Goal: Obtain resource: Download file/media

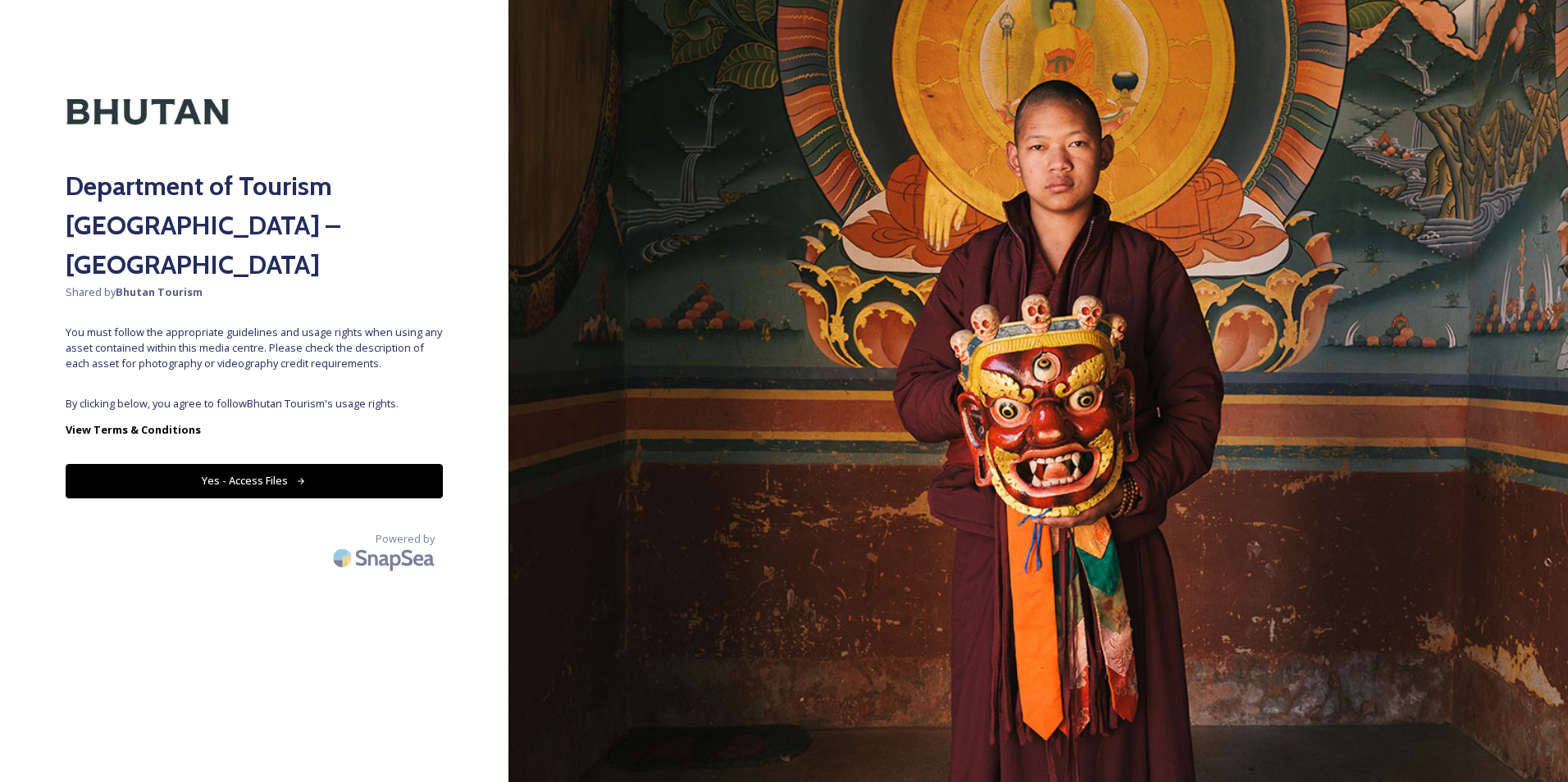
click at [306, 351] on div "Department of Tourism [GEOGRAPHIC_DATA] – Brand Centre Shared by Bhutan Tourism…" at bounding box center [254, 391] width 508 height 651
click at [282, 464] on button "Yes - Access Files" at bounding box center [254, 480] width 377 height 33
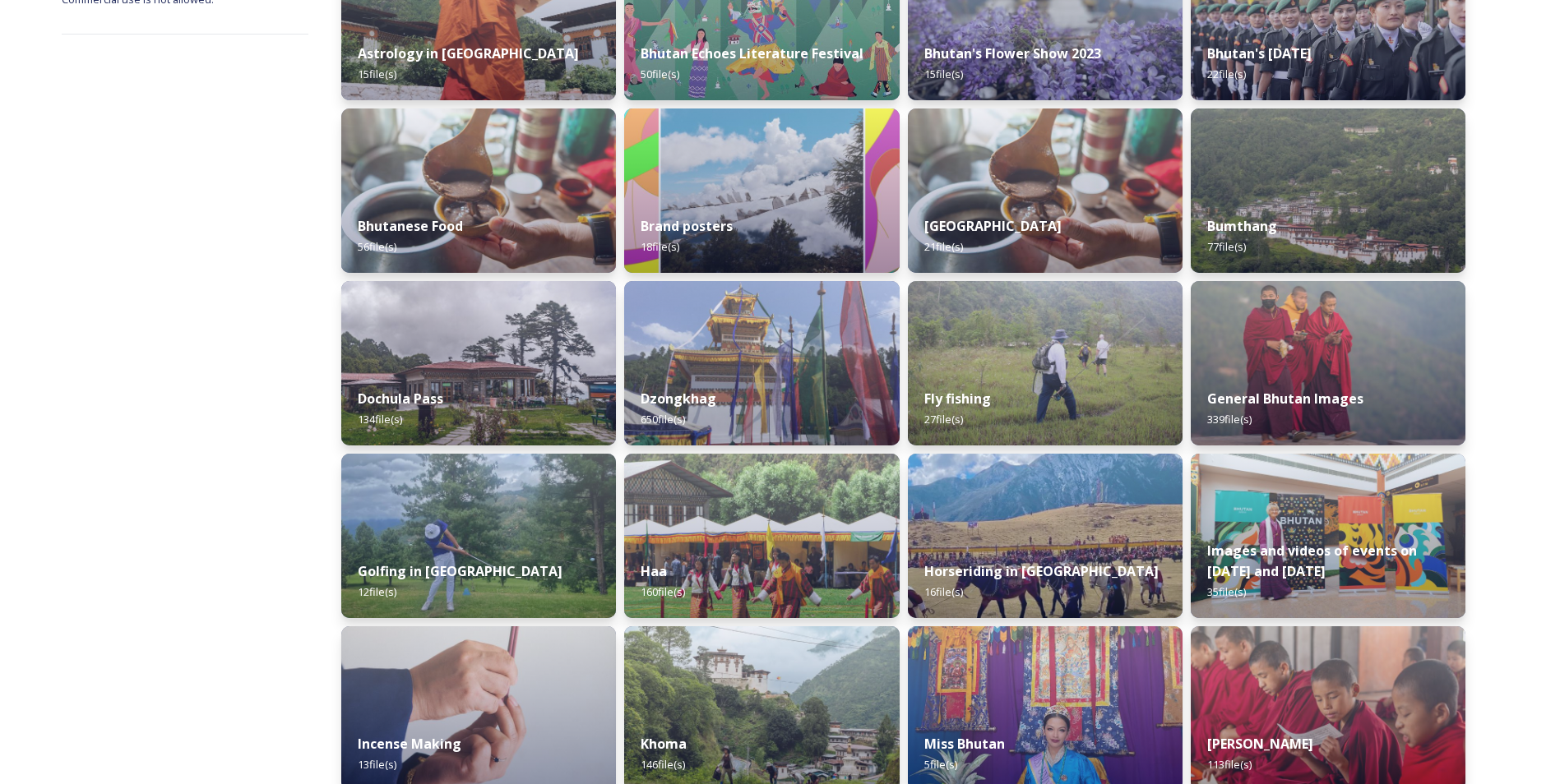
scroll to position [178, 0]
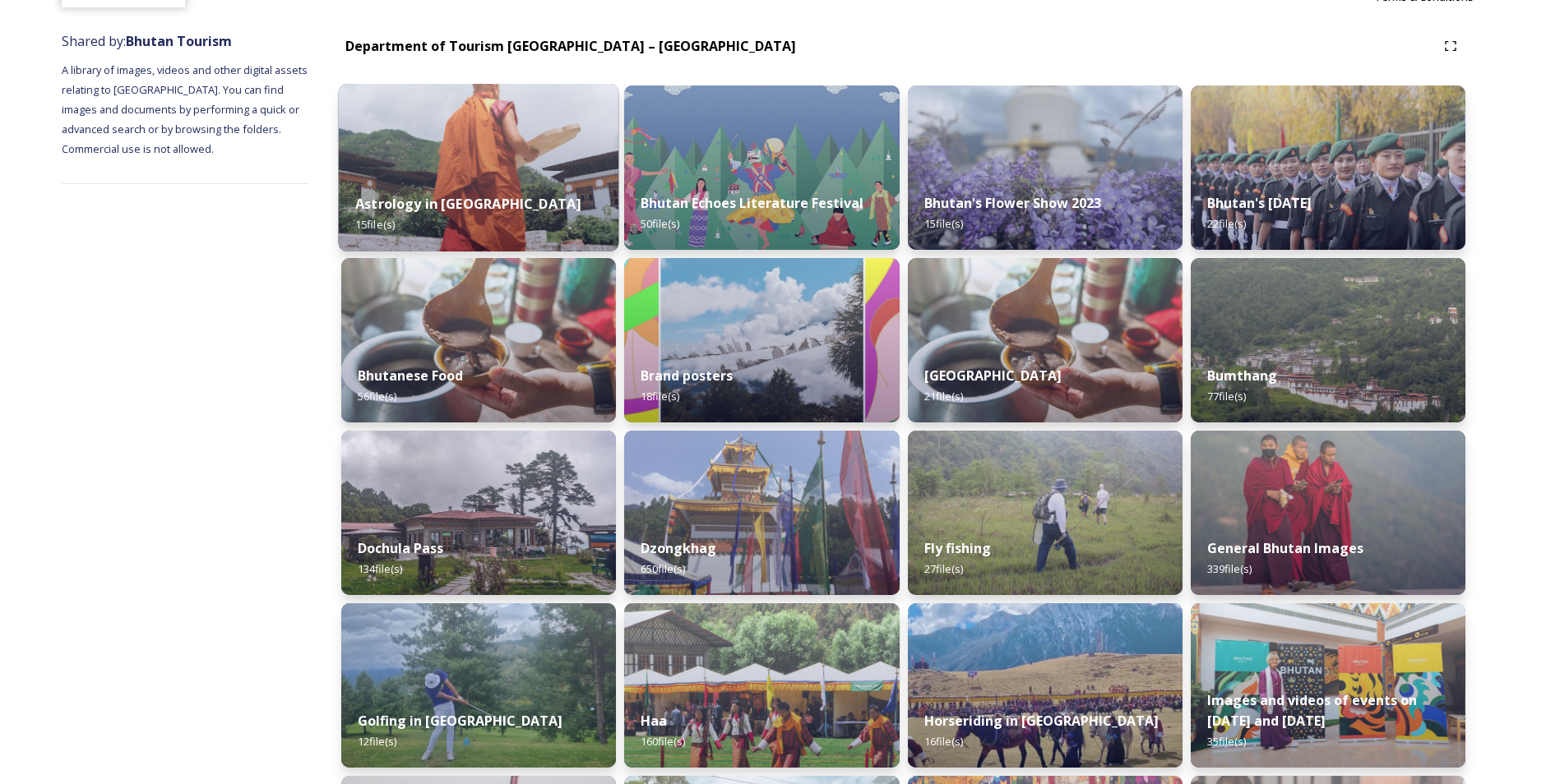
click at [479, 151] on img at bounding box center [479, 168] width 281 height 168
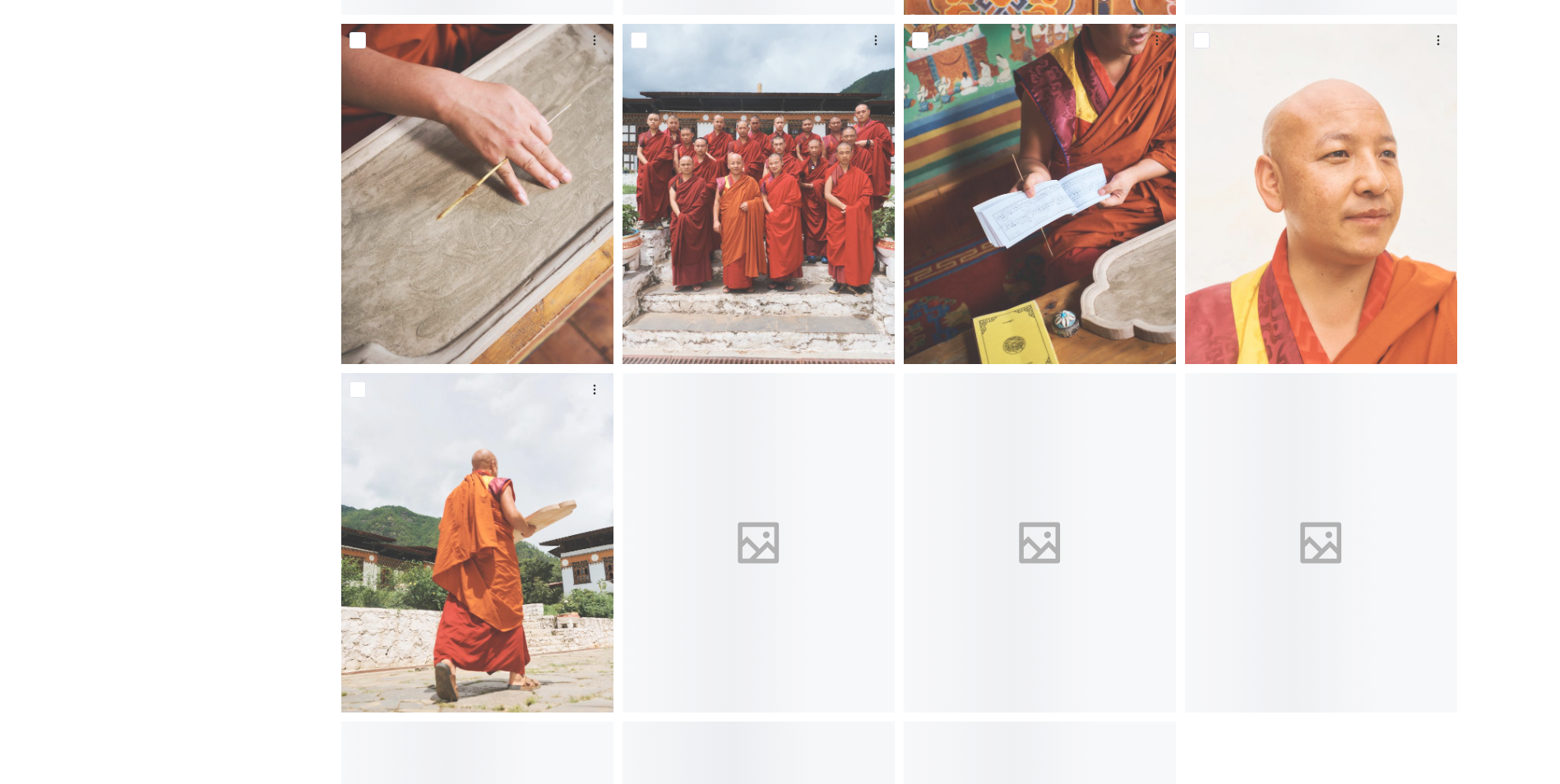
scroll to position [622, 0]
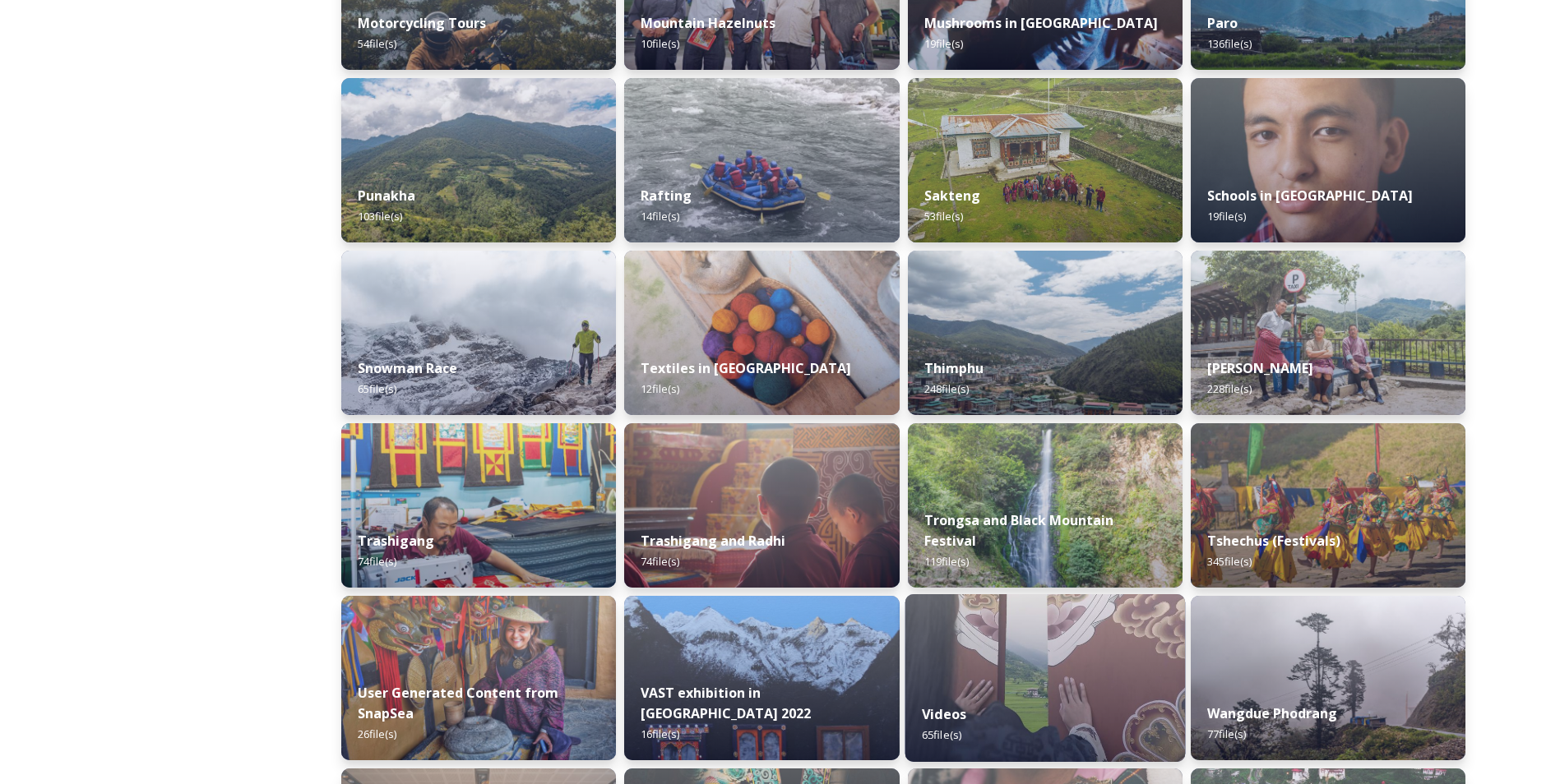
scroll to position [1419, 0]
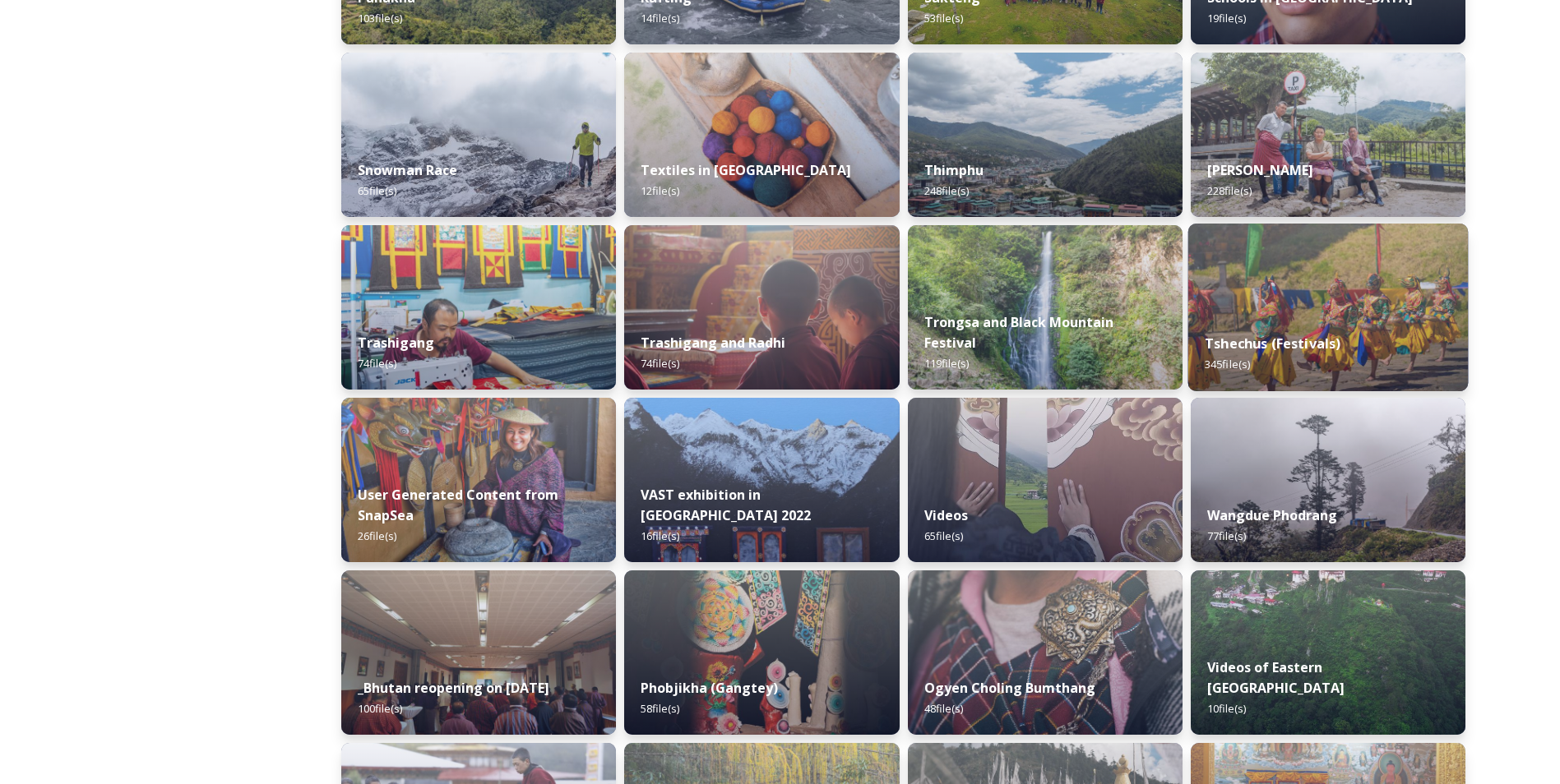
click at [1309, 310] on img at bounding box center [1327, 308] width 281 height 168
click at [1292, 313] on img at bounding box center [1327, 308] width 281 height 168
click at [1292, 310] on img at bounding box center [1327, 308] width 281 height 168
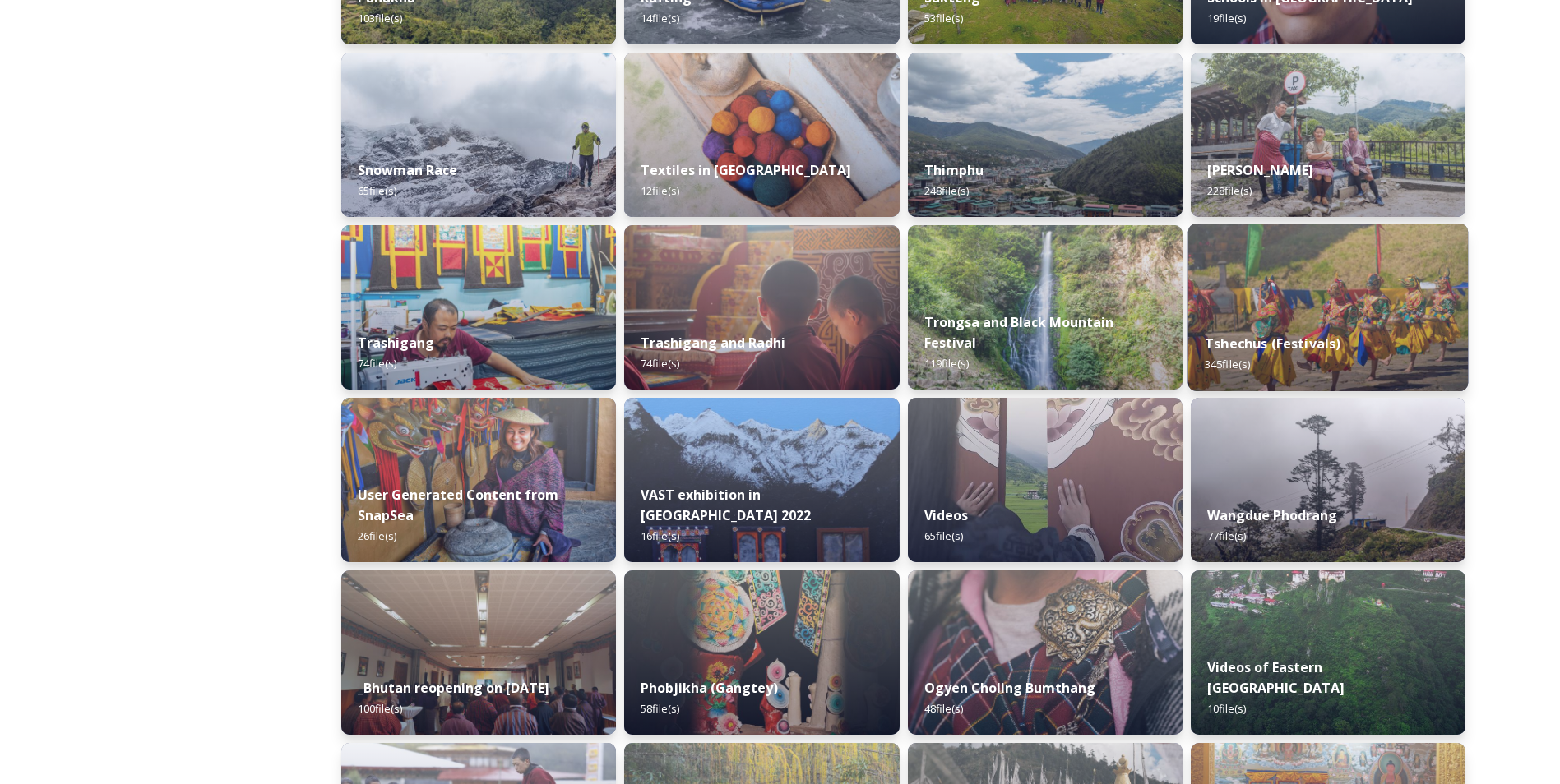
click at [1292, 310] on img at bounding box center [1327, 308] width 281 height 168
click at [1284, 311] on img at bounding box center [1327, 308] width 281 height 168
click at [1282, 310] on img at bounding box center [1327, 308] width 281 height 168
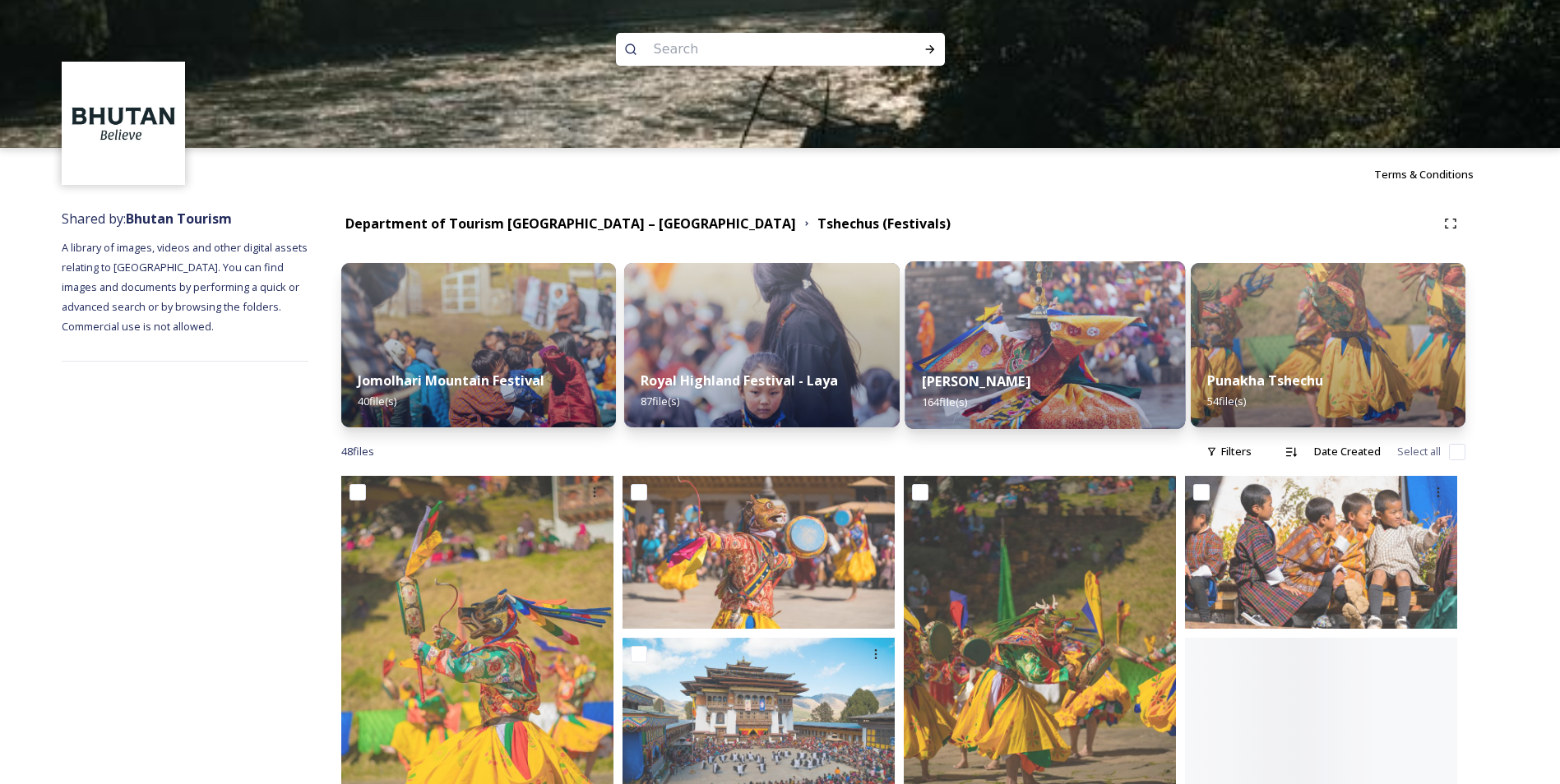
click at [1018, 347] on img at bounding box center [1045, 345] width 281 height 168
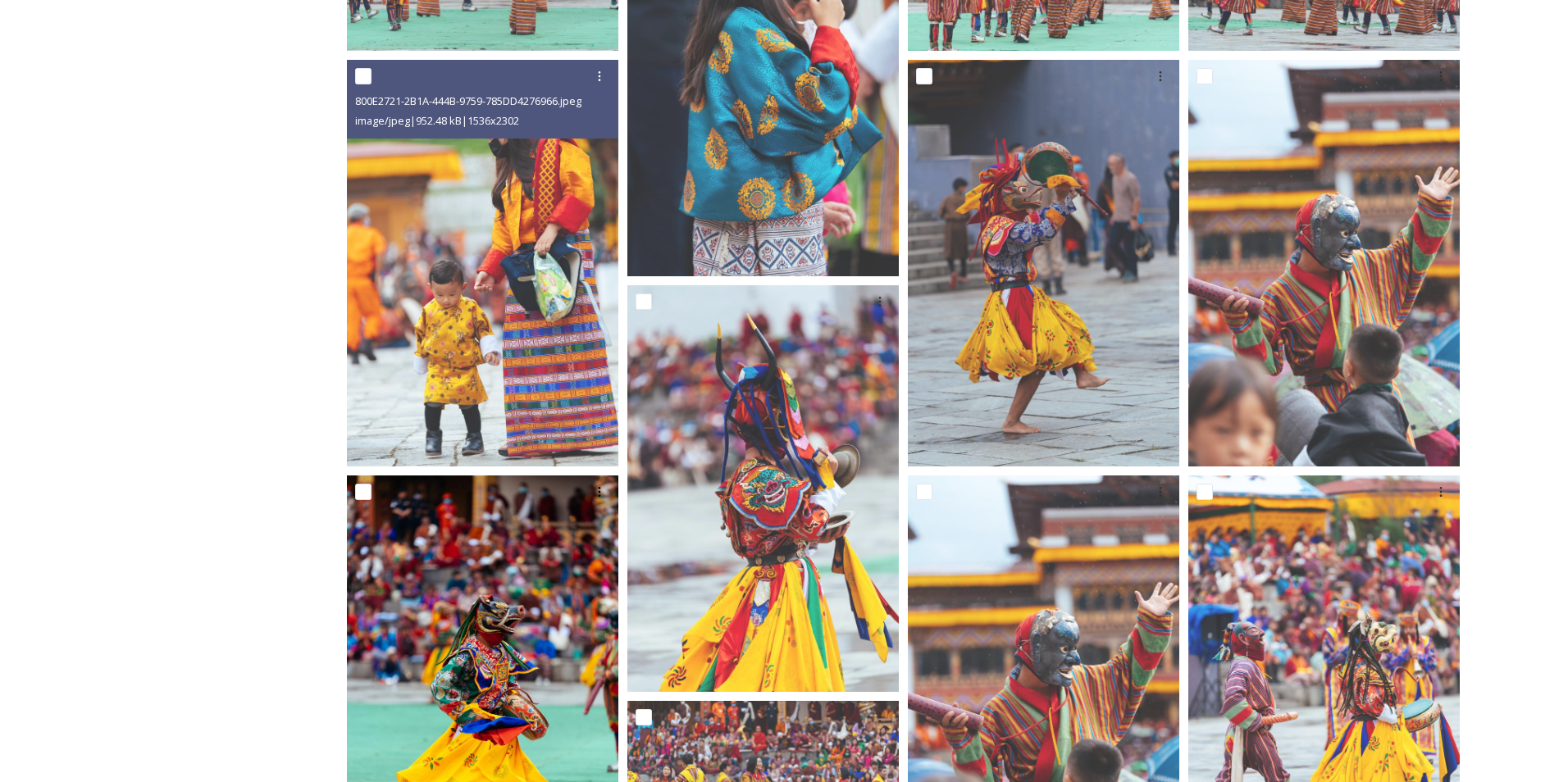
scroll to position [574, 0]
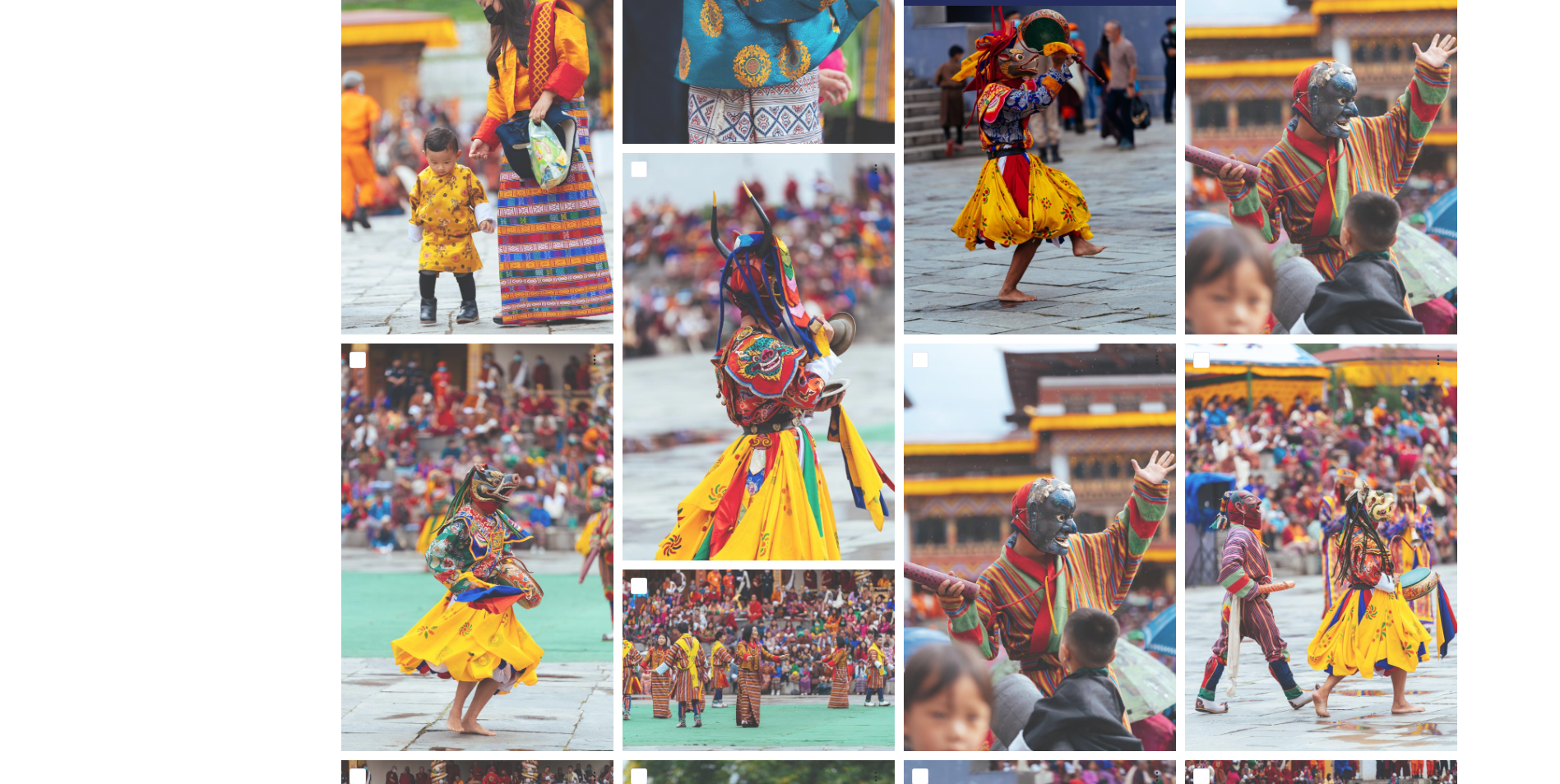
click at [1008, 274] on img at bounding box center [1040, 130] width 272 height 408
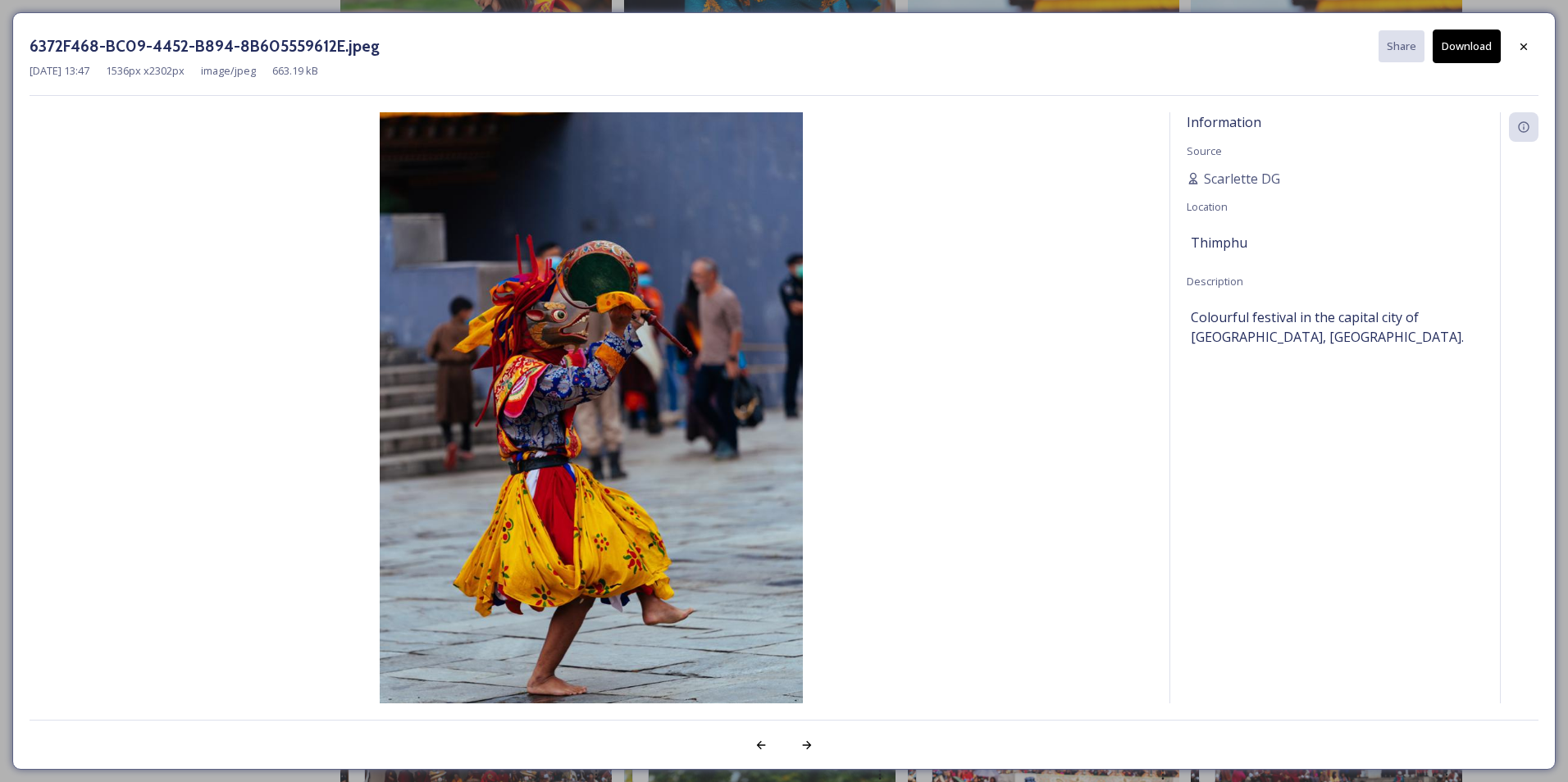
click at [1006, 274] on img at bounding box center [591, 430] width 1124 height 634
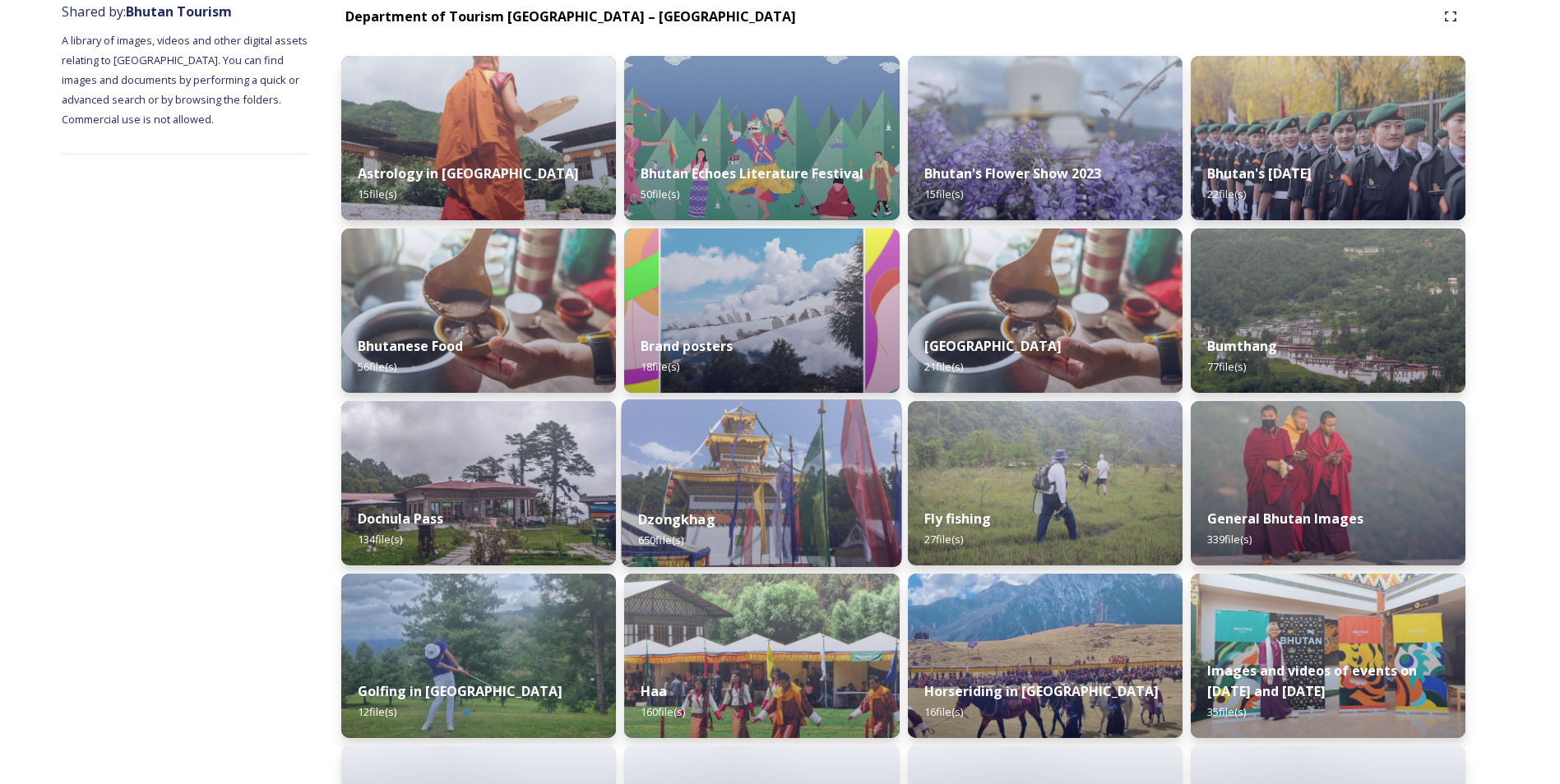
scroll to position [246, 0]
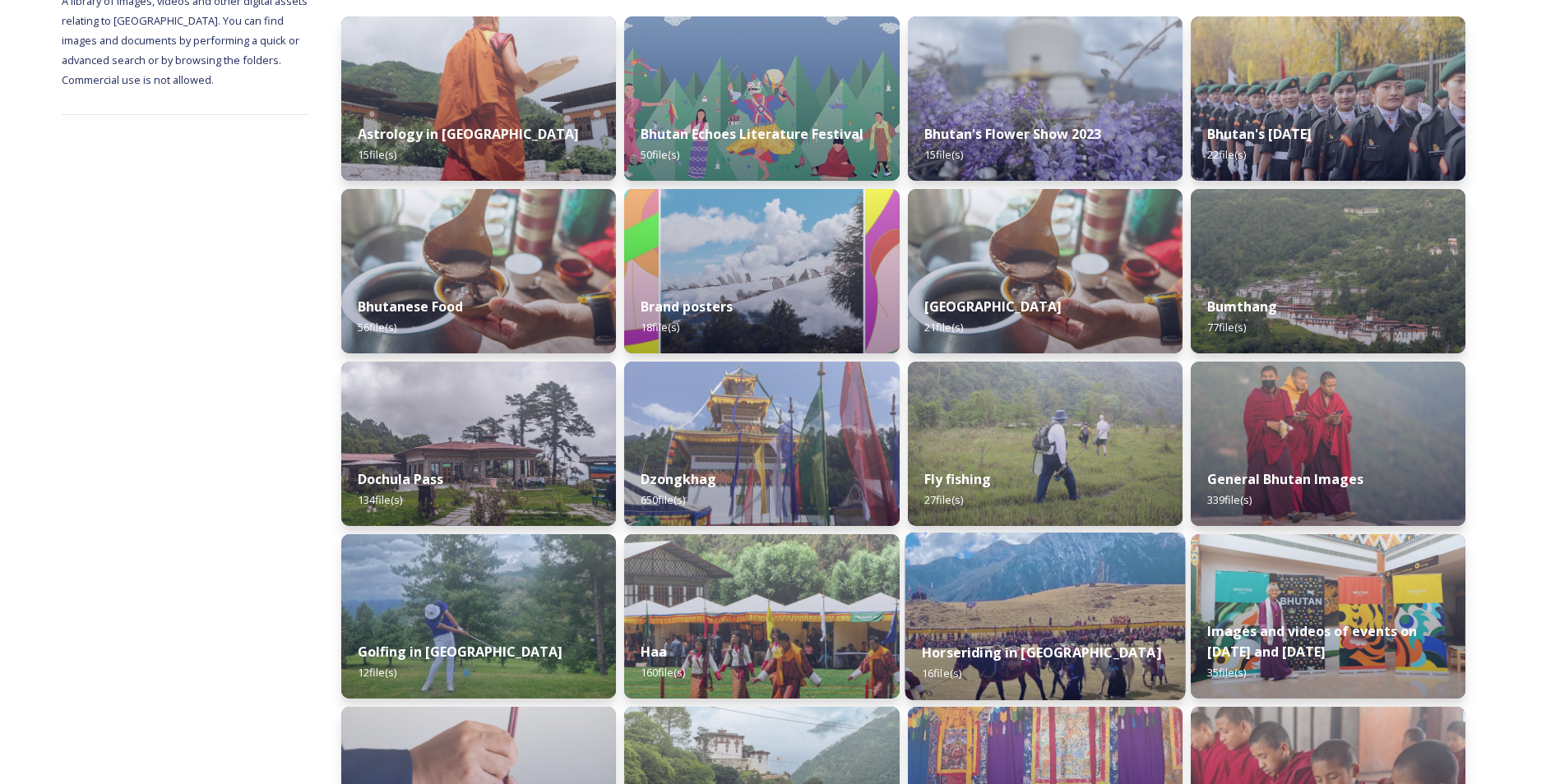
click at [978, 623] on img at bounding box center [1045, 616] width 281 height 168
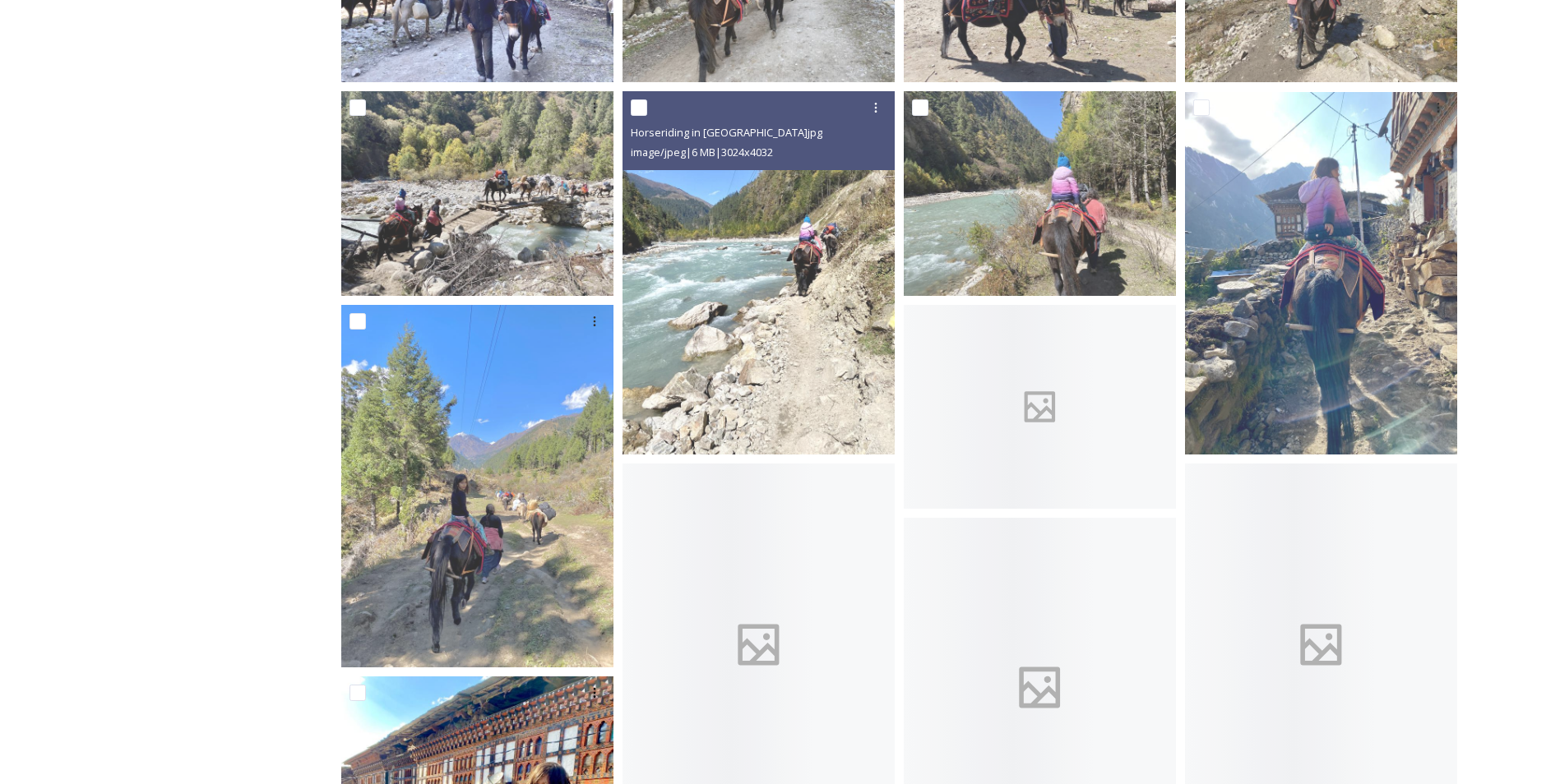
scroll to position [657, 0]
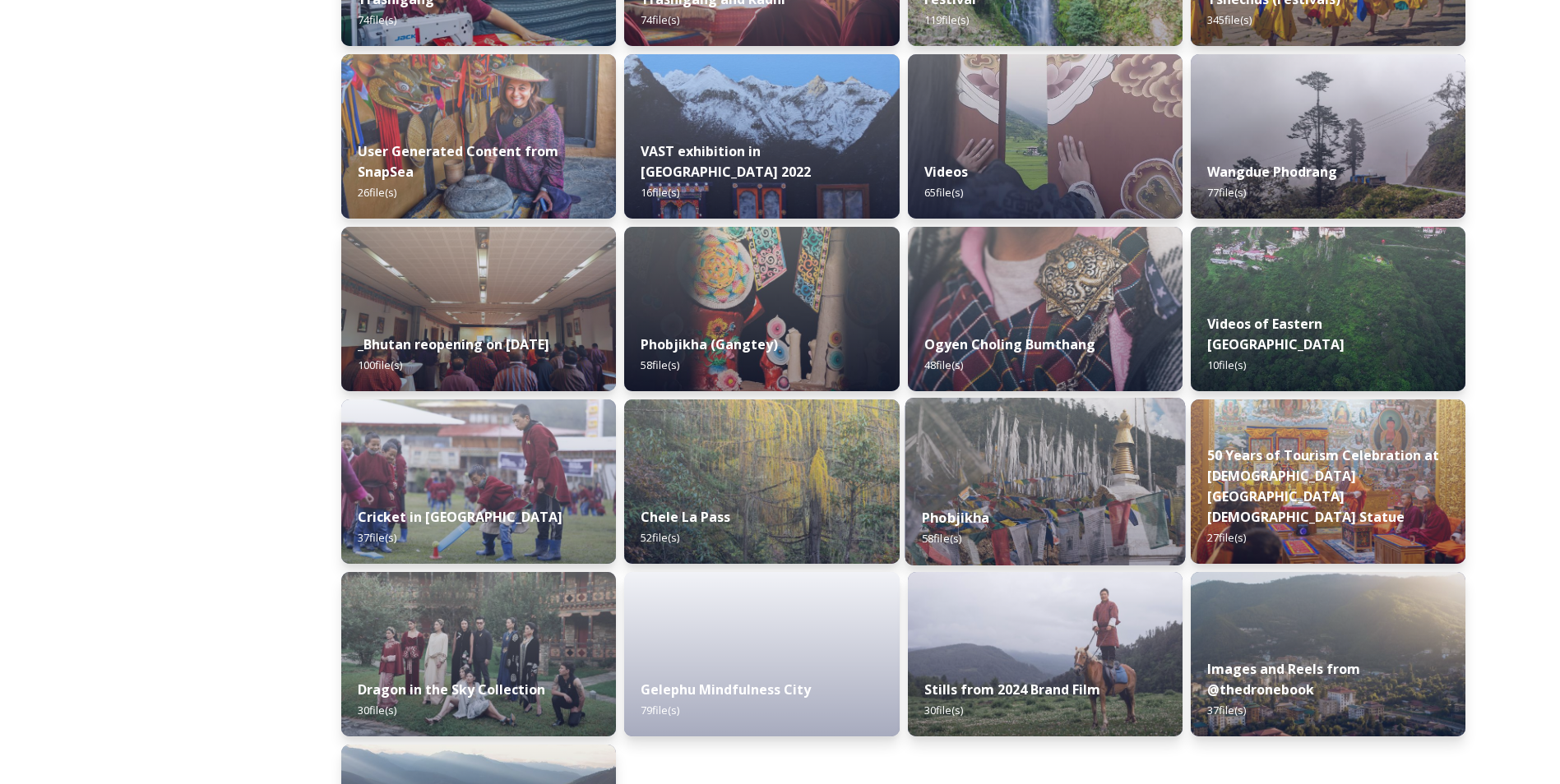
scroll to position [1904, 0]
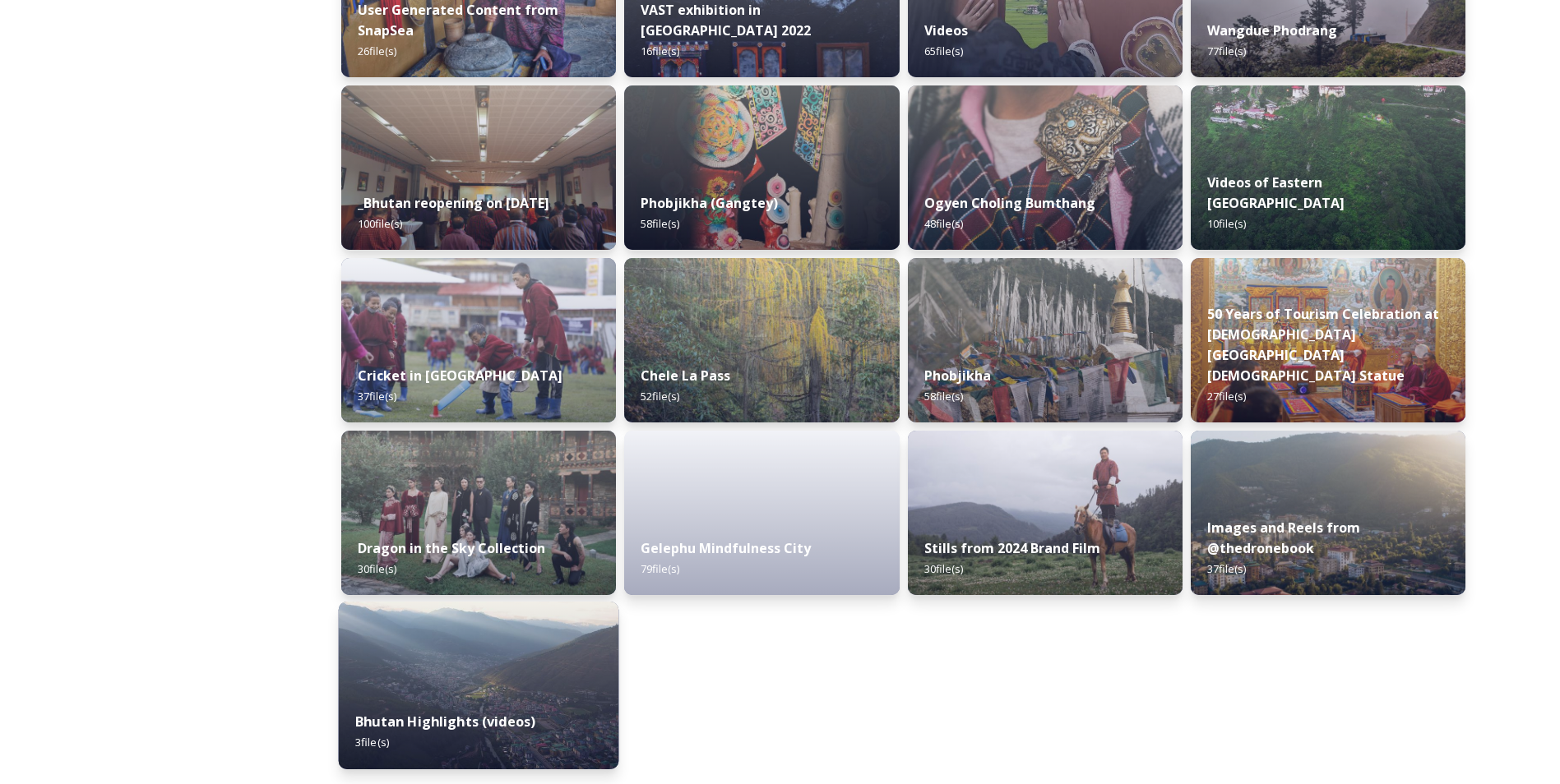
click at [436, 684] on img at bounding box center [479, 686] width 281 height 168
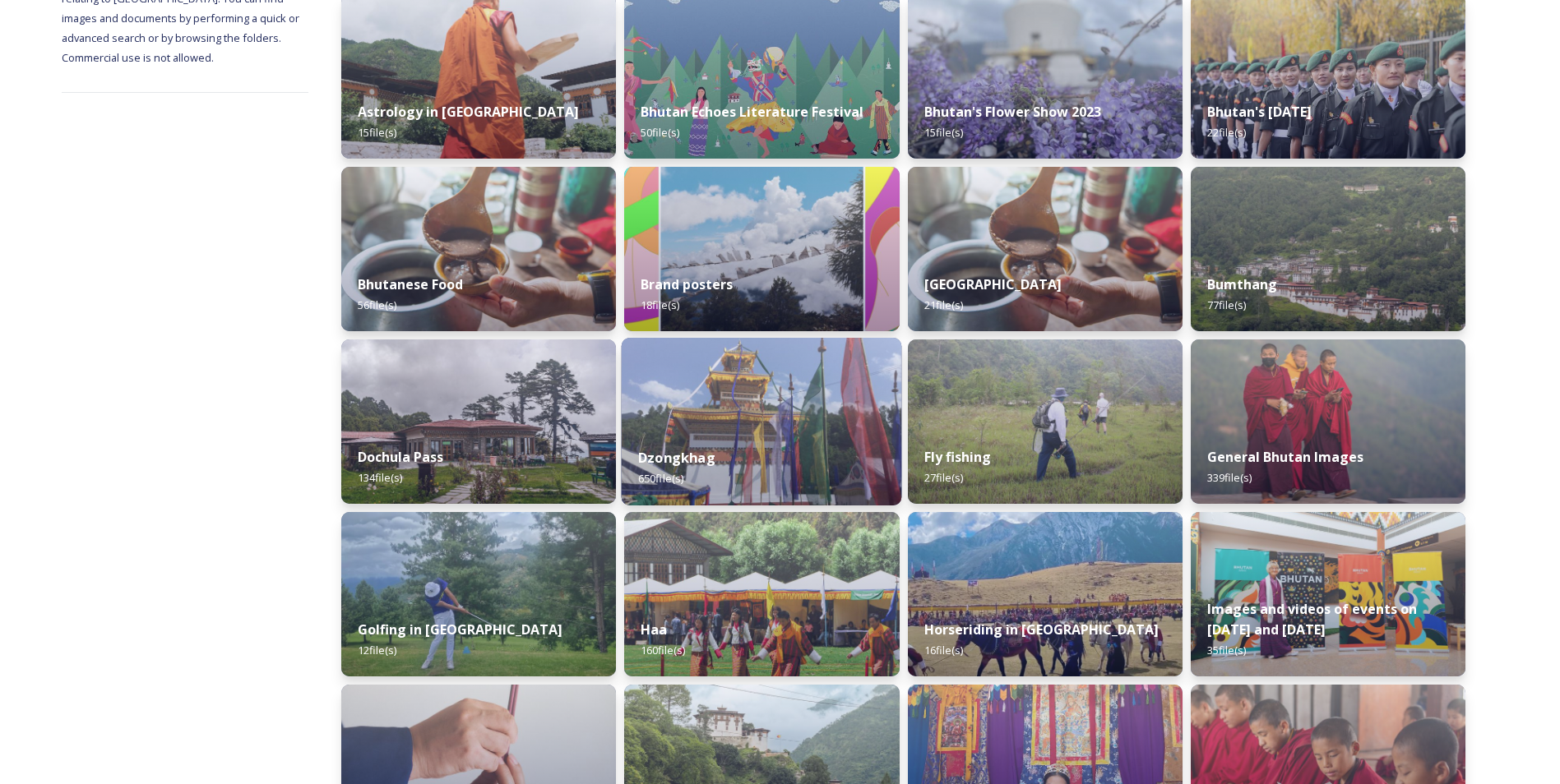
scroll to position [260, 0]
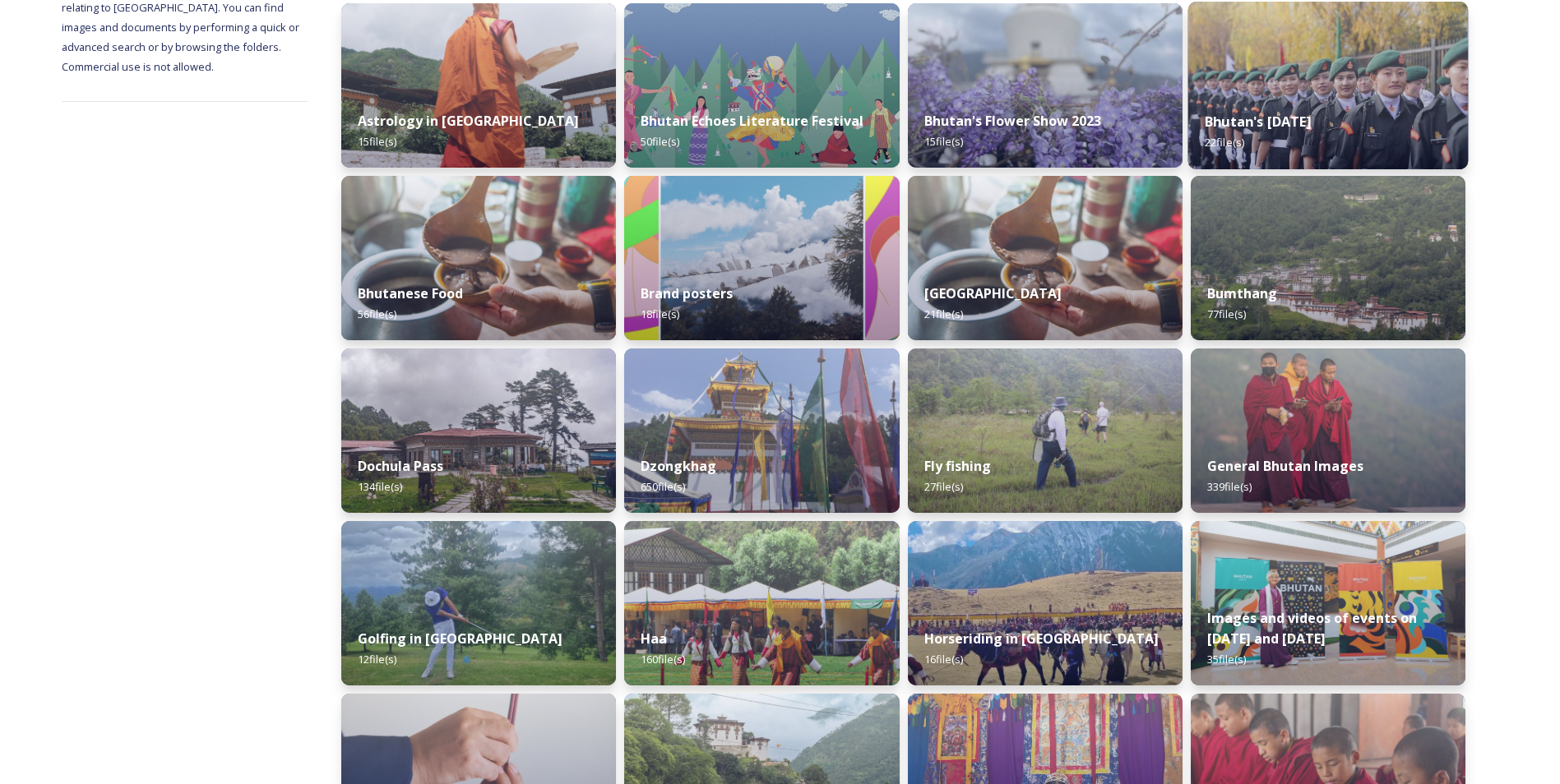
click at [1338, 110] on div "Bhutan's [DATE] 22 file(s)" at bounding box center [1327, 133] width 281 height 75
drag, startPoint x: 1338, startPoint y: 110, endPoint x: 1309, endPoint y: 109, distance: 29.0
click at [1309, 109] on div "Bhutan's [DATE] 22 file(s)" at bounding box center [1327, 133] width 281 height 75
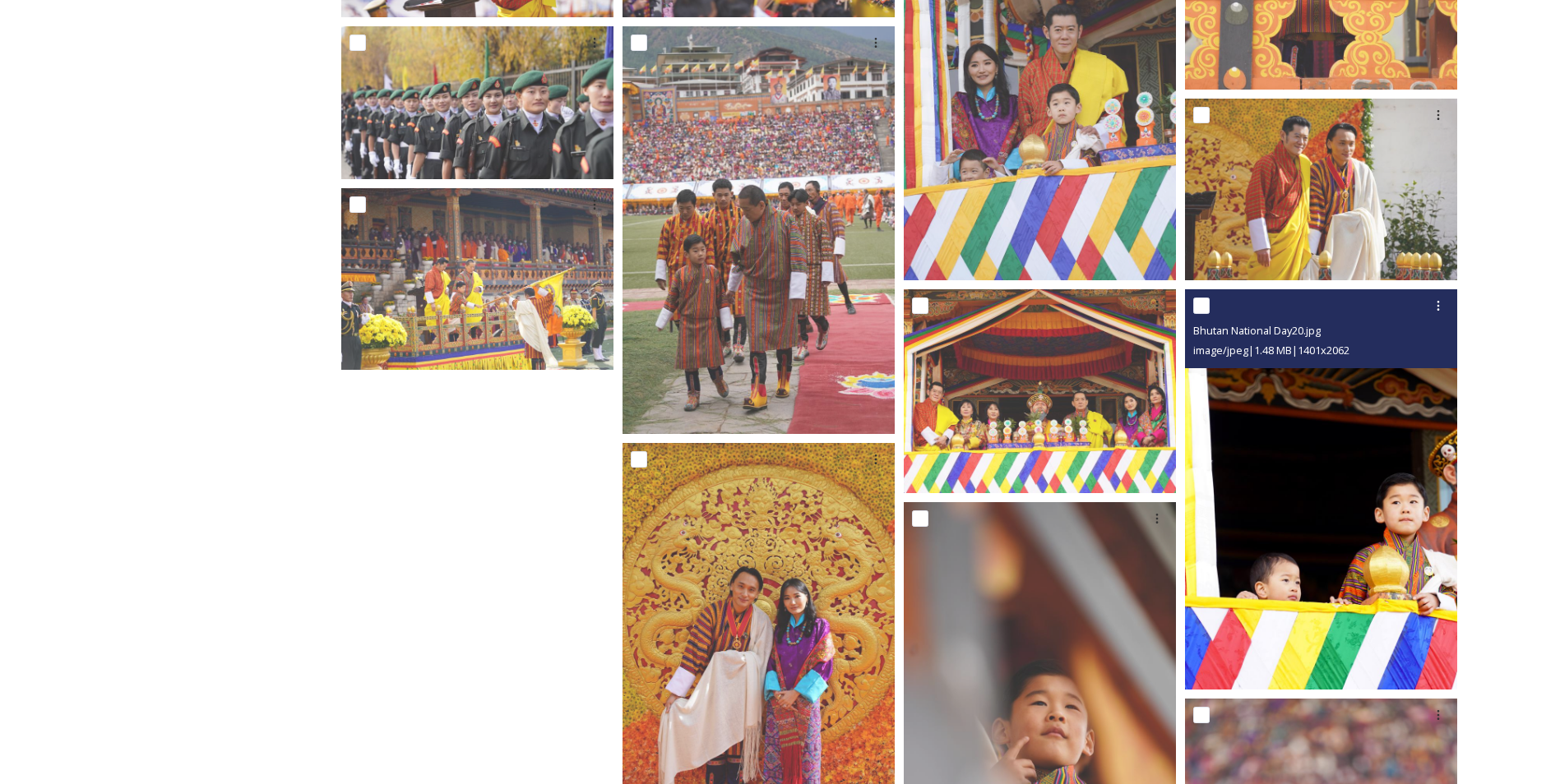
scroll to position [1323, 0]
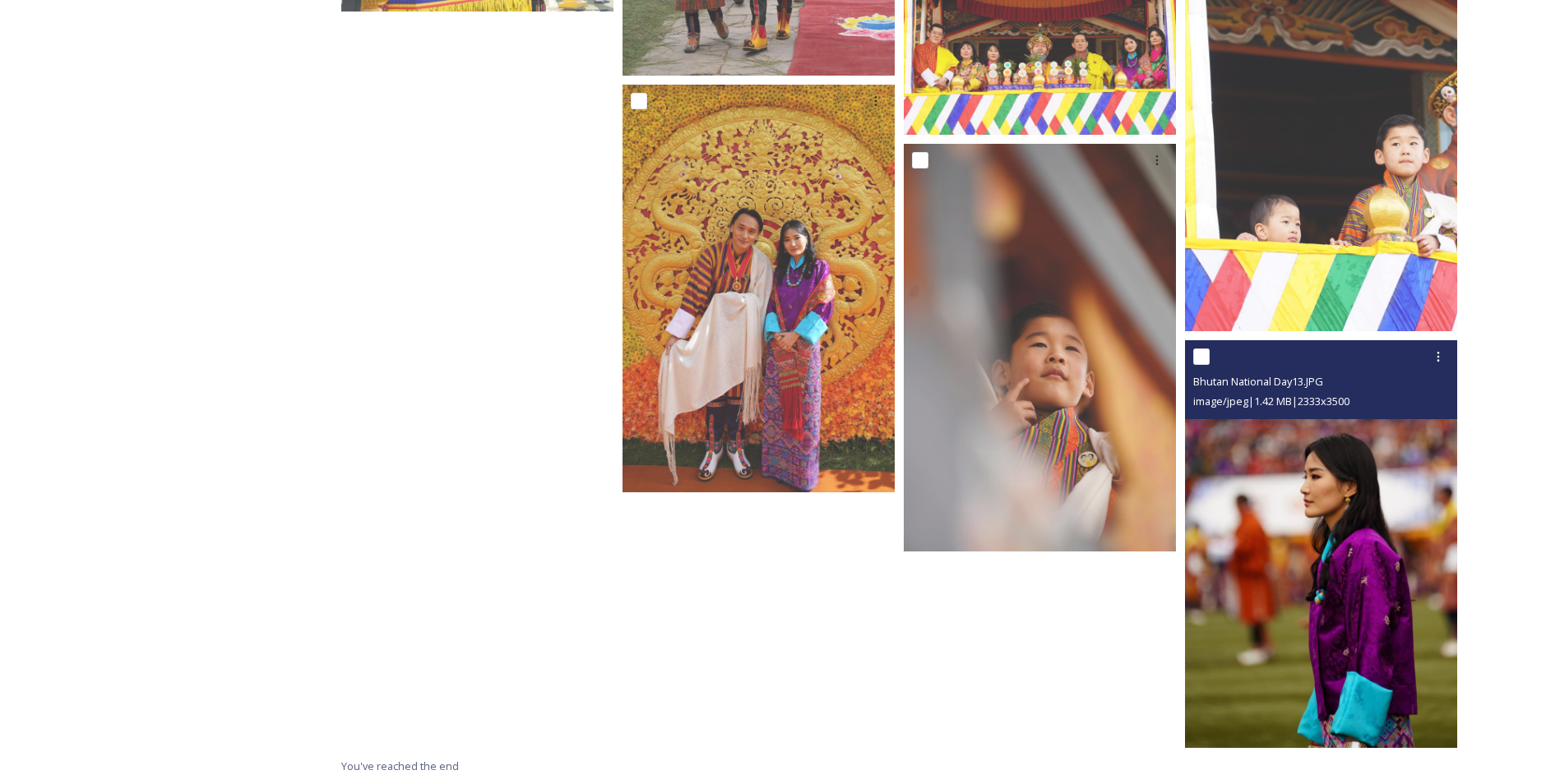
click at [1286, 490] on img at bounding box center [1321, 545] width 272 height 409
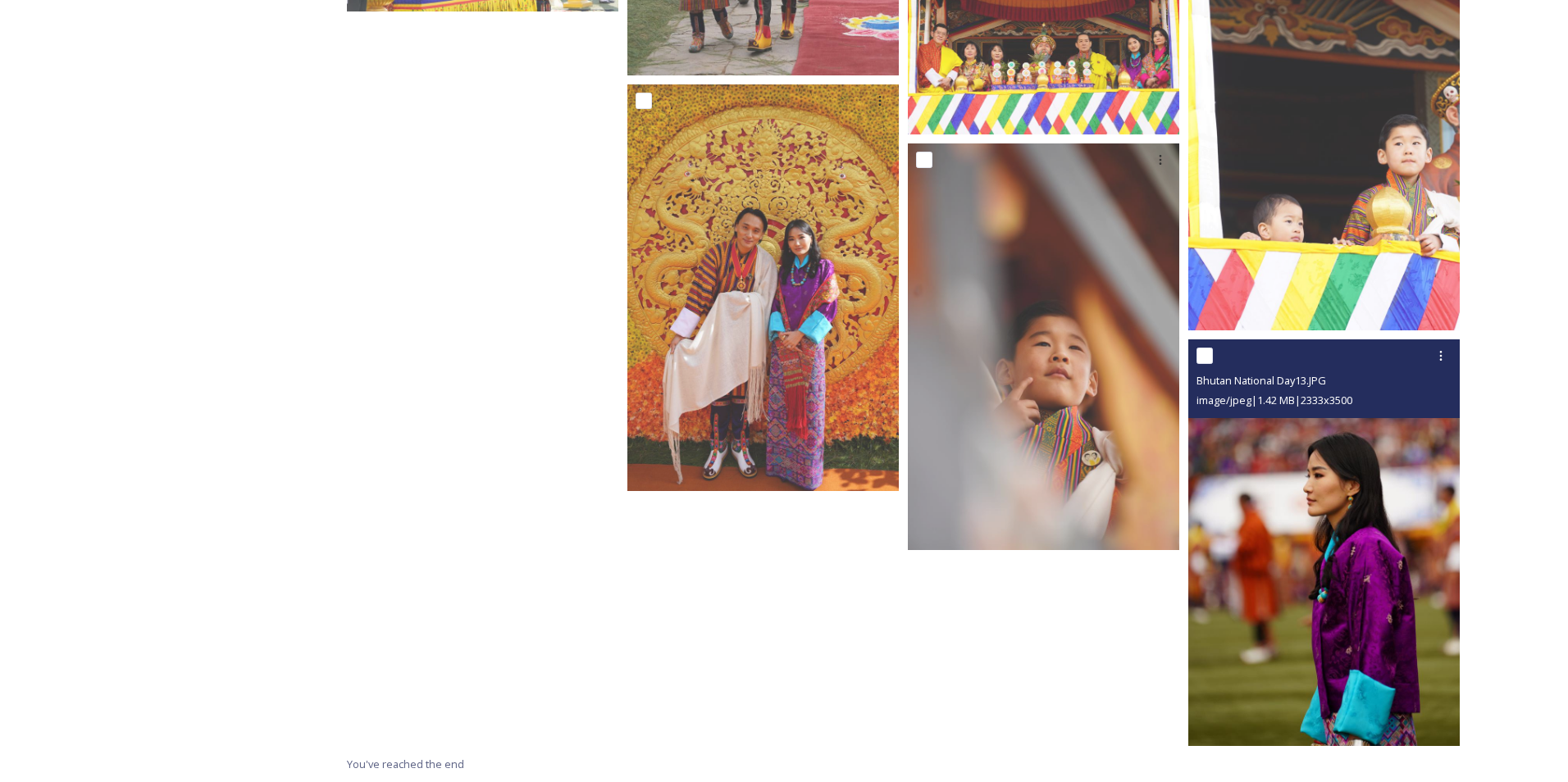
scroll to position [1206, 0]
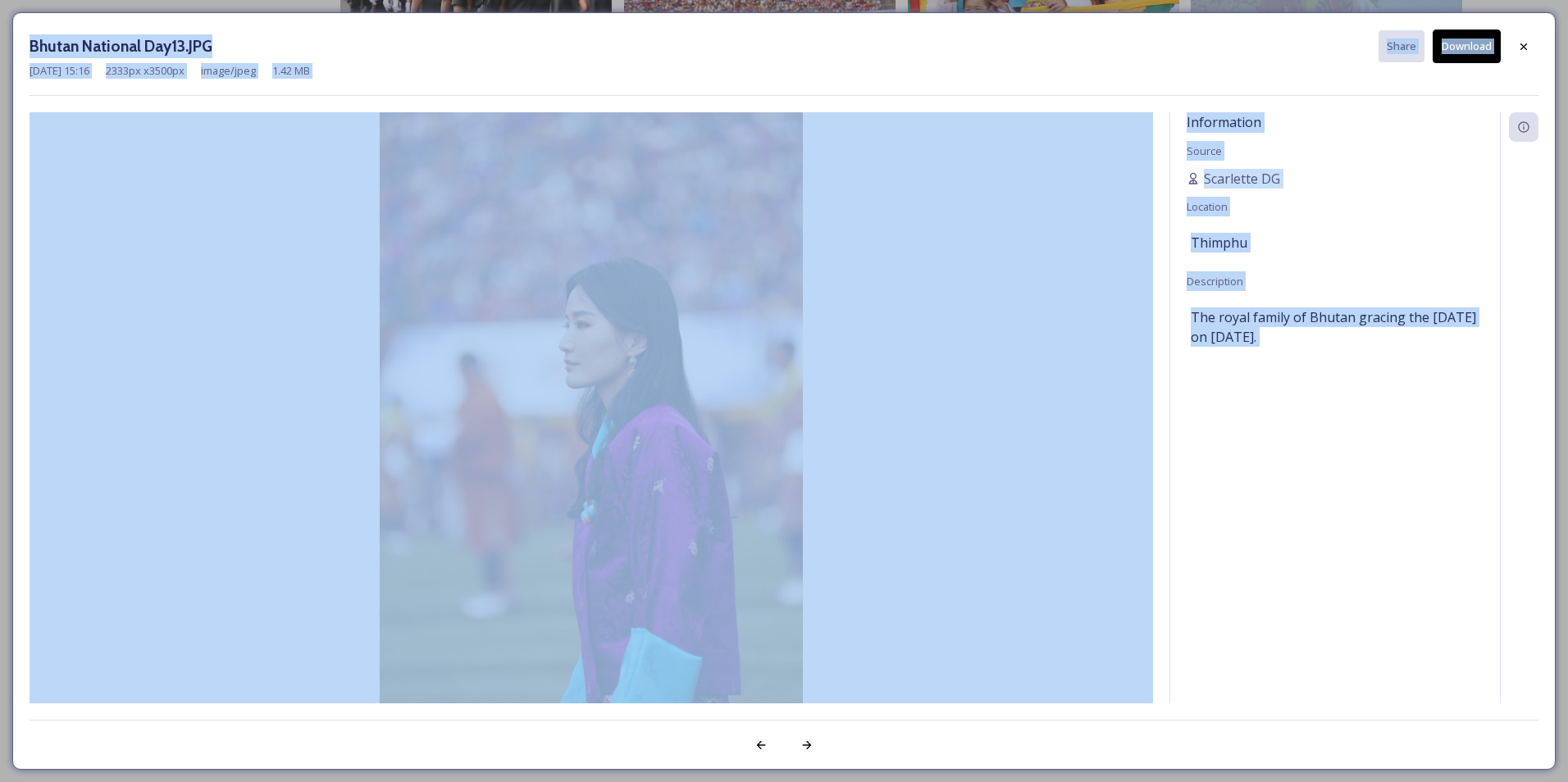
click at [1283, 489] on div "Information Source [PERSON_NAME] Location Thimphu Description The royal family …" at bounding box center [1335, 408] width 330 height 591
